Goal: Information Seeking & Learning: Learn about a topic

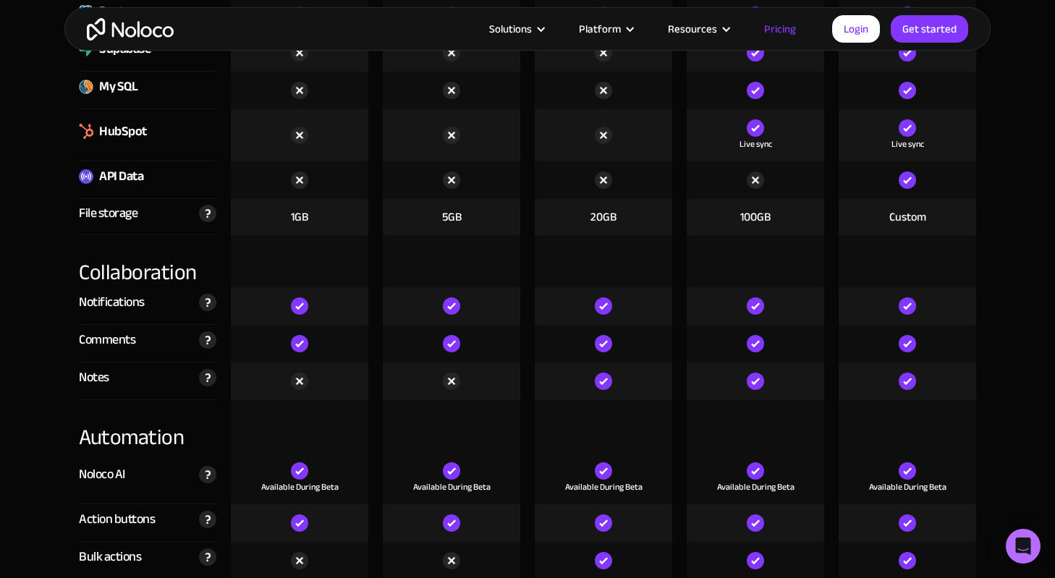
scroll to position [2413, 0]
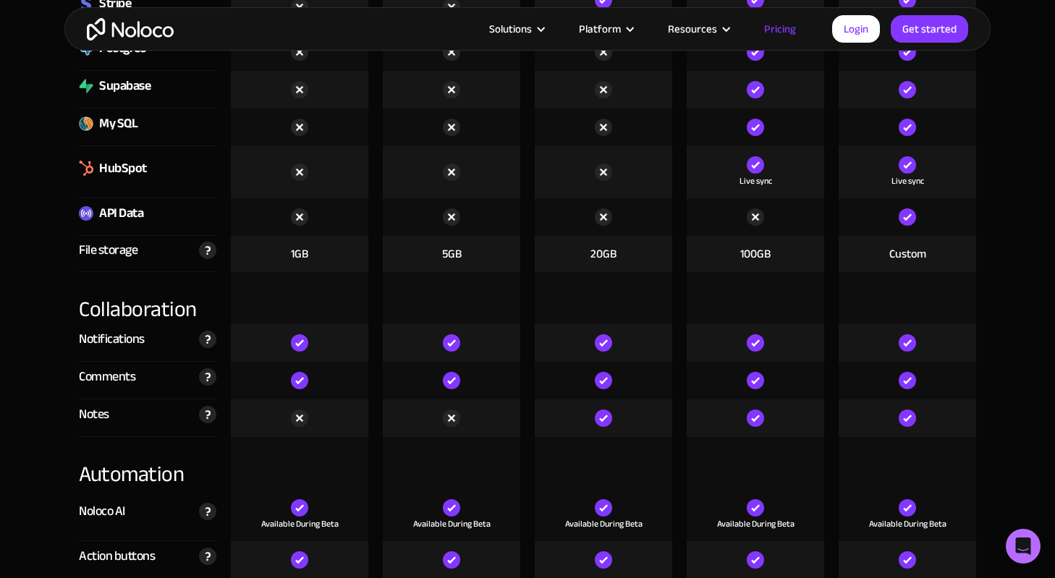
click at [143, 22] on img "home" at bounding box center [130, 29] width 87 height 22
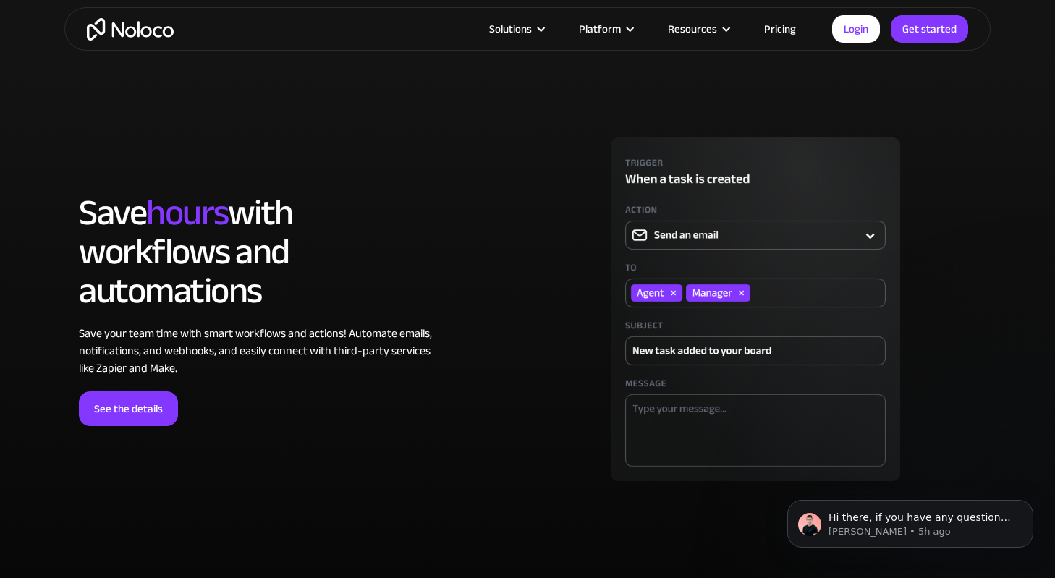
scroll to position [3953, 0]
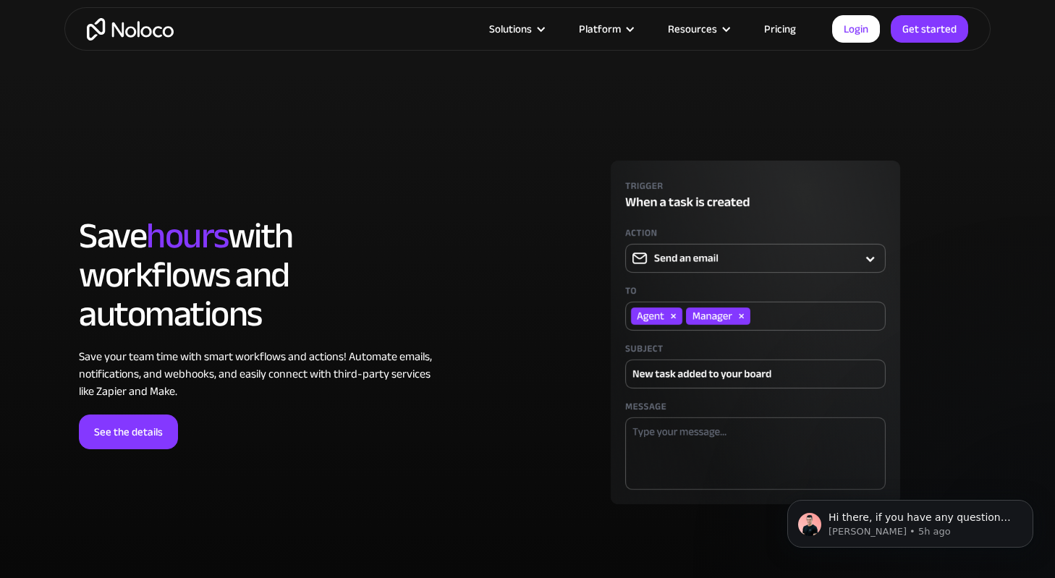
click at [788, 27] on link "Pricing" at bounding box center [780, 29] width 68 height 19
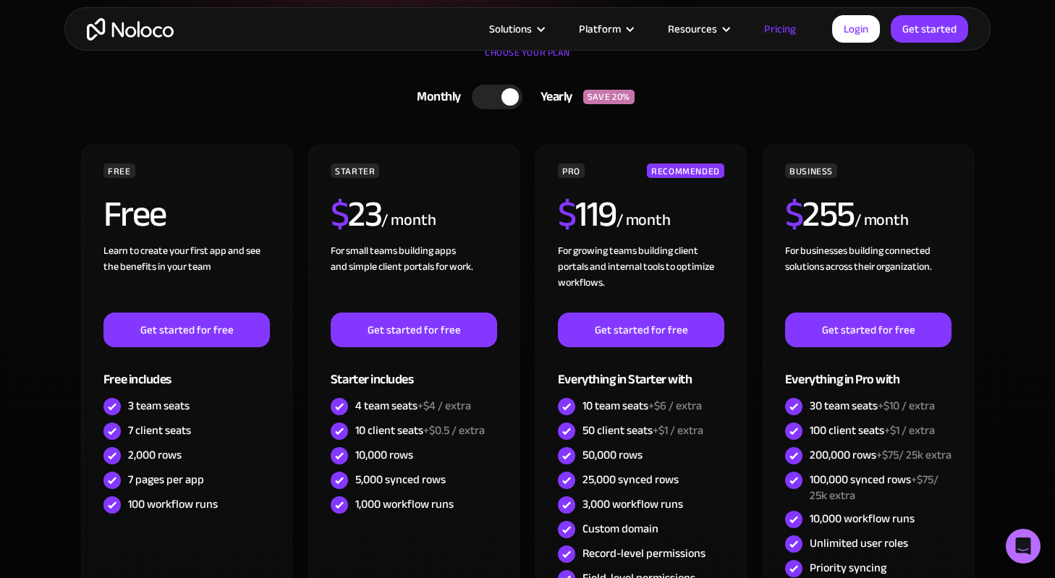
scroll to position [326, 0]
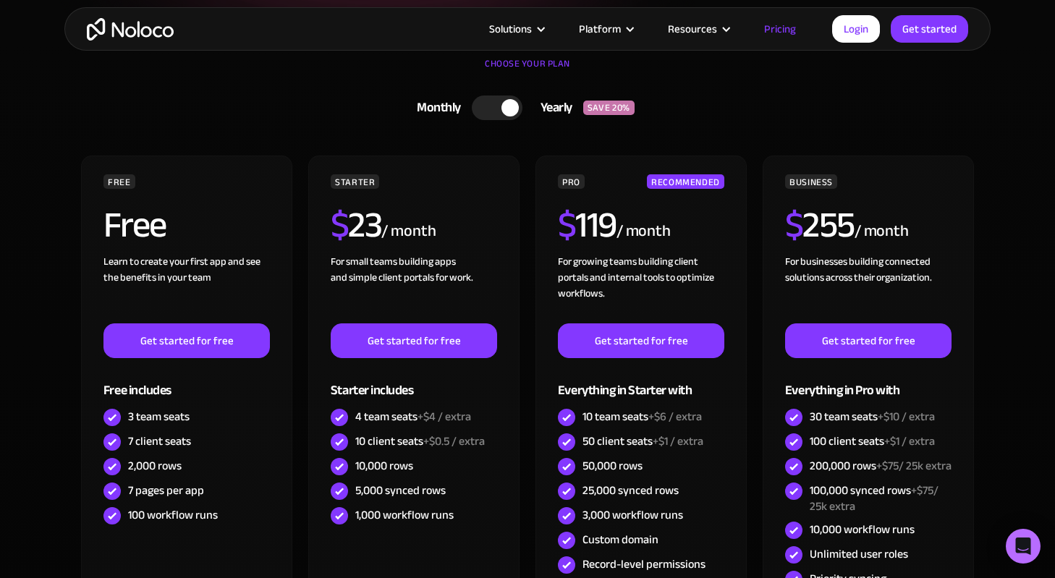
click at [502, 103] on div at bounding box center [497, 108] width 51 height 25
